Goal: Information Seeking & Learning: Compare options

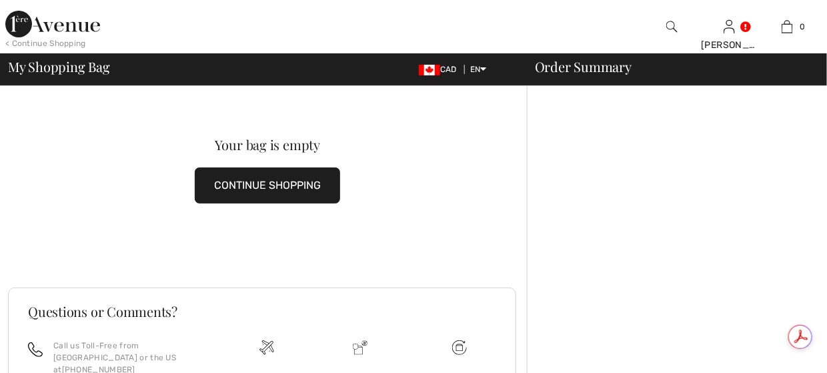
click at [33, 19] on img at bounding box center [52, 24] width 95 height 27
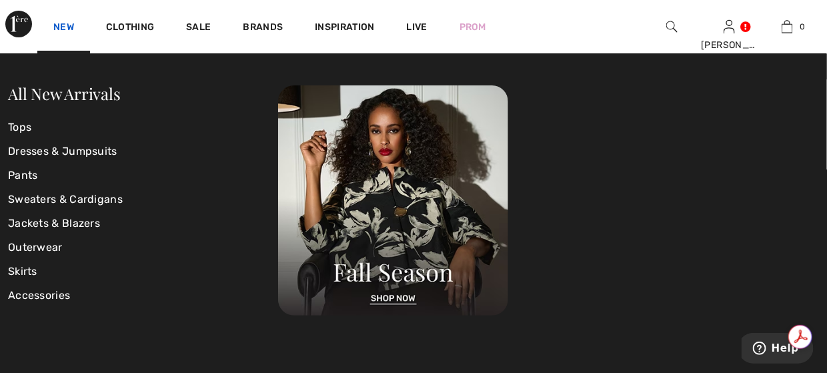
click at [61, 24] on link "New" at bounding box center [63, 28] width 21 height 14
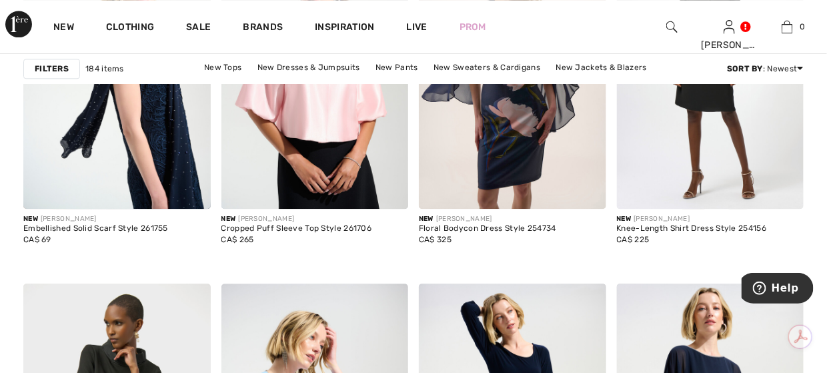
scroll to position [1000, 0]
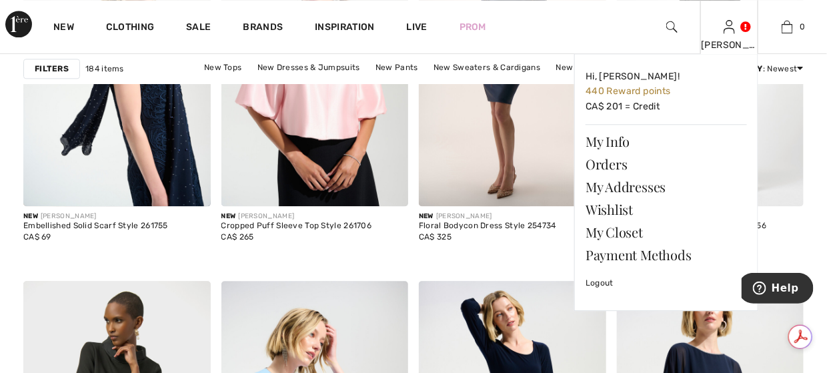
click at [724, 29] on img at bounding box center [728, 27] width 11 height 16
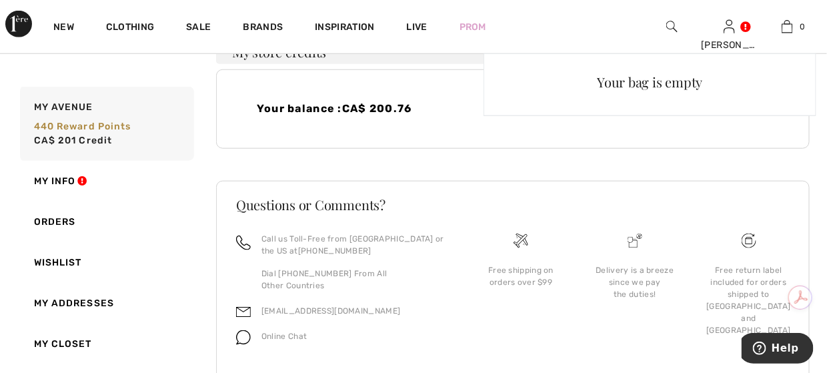
scroll to position [391, 0]
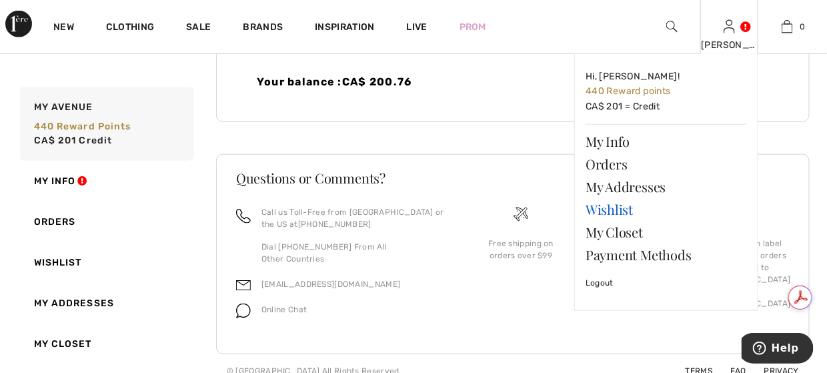
click at [613, 213] on link "Wishlist" at bounding box center [665, 209] width 161 height 23
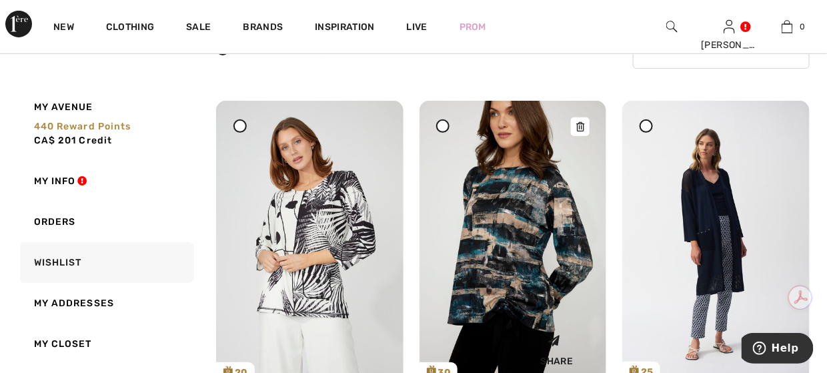
scroll to position [200, 0]
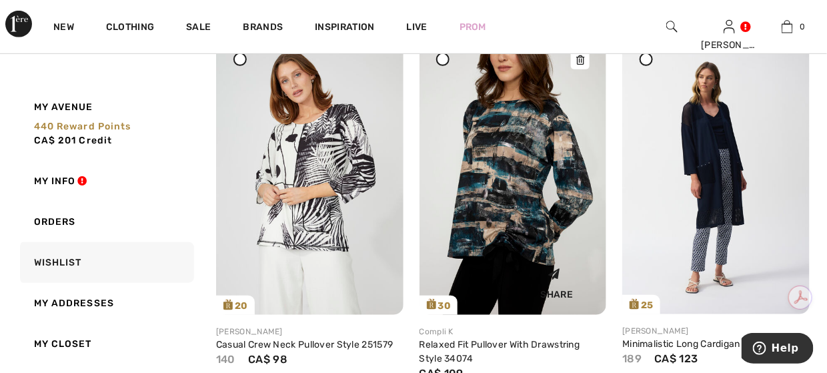
click at [507, 168] on img at bounding box center [512, 174] width 187 height 281
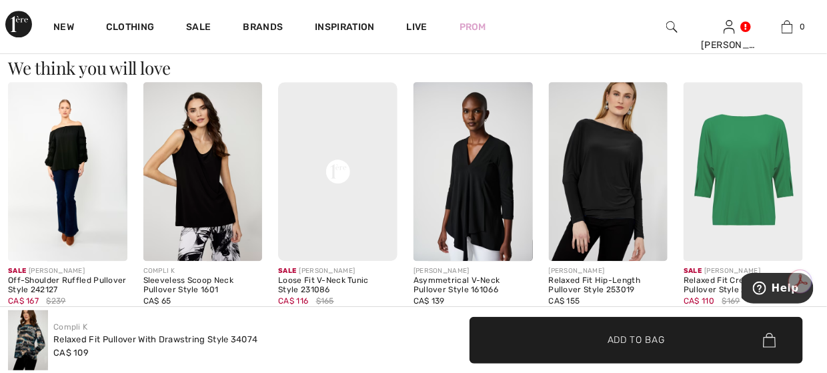
scroll to position [1067, 0]
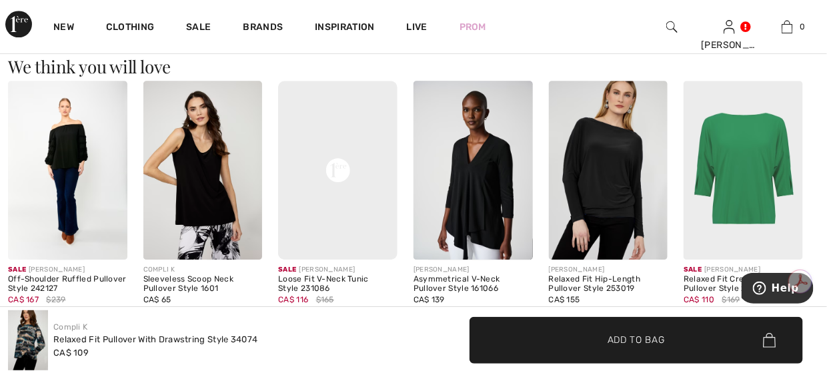
click at [335, 177] on img at bounding box center [338, 170] width 24 height 179
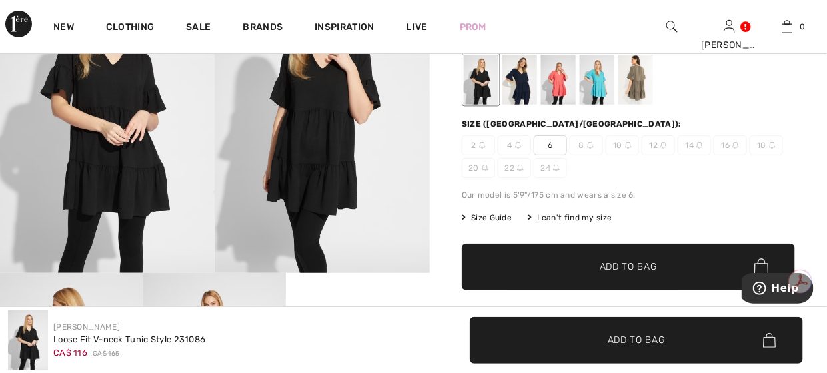
scroll to position [67, 0]
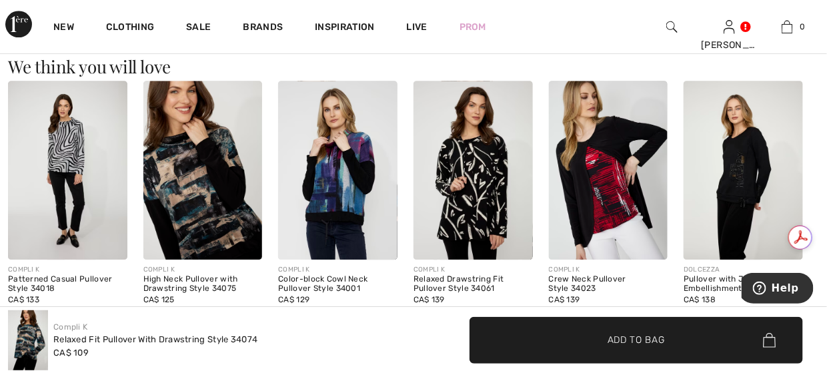
click at [362, 192] on img at bounding box center [337, 170] width 119 height 179
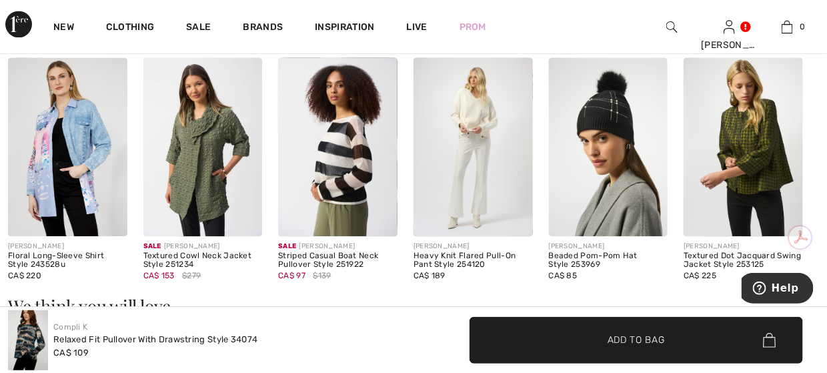
scroll to position [800, 0]
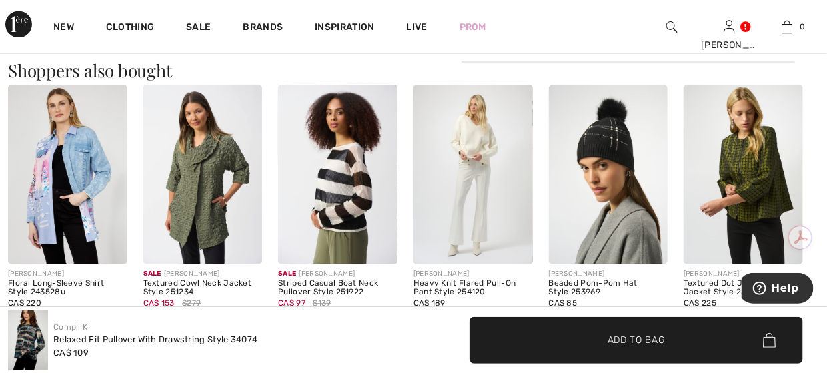
click at [331, 185] on img at bounding box center [337, 174] width 119 height 179
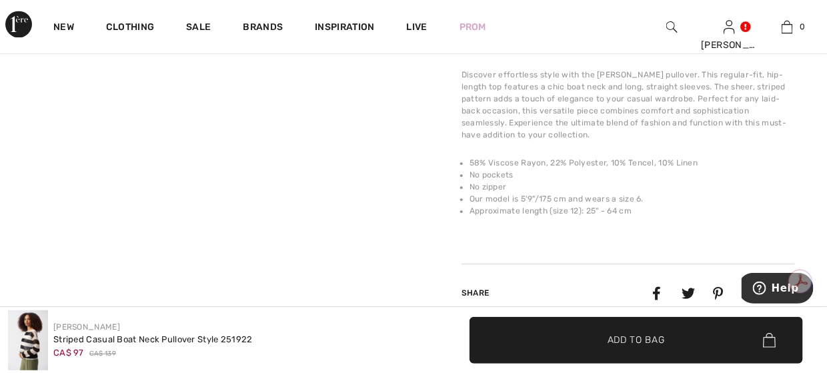
scroll to position [933, 0]
